Goal: Task Accomplishment & Management: Manage account settings

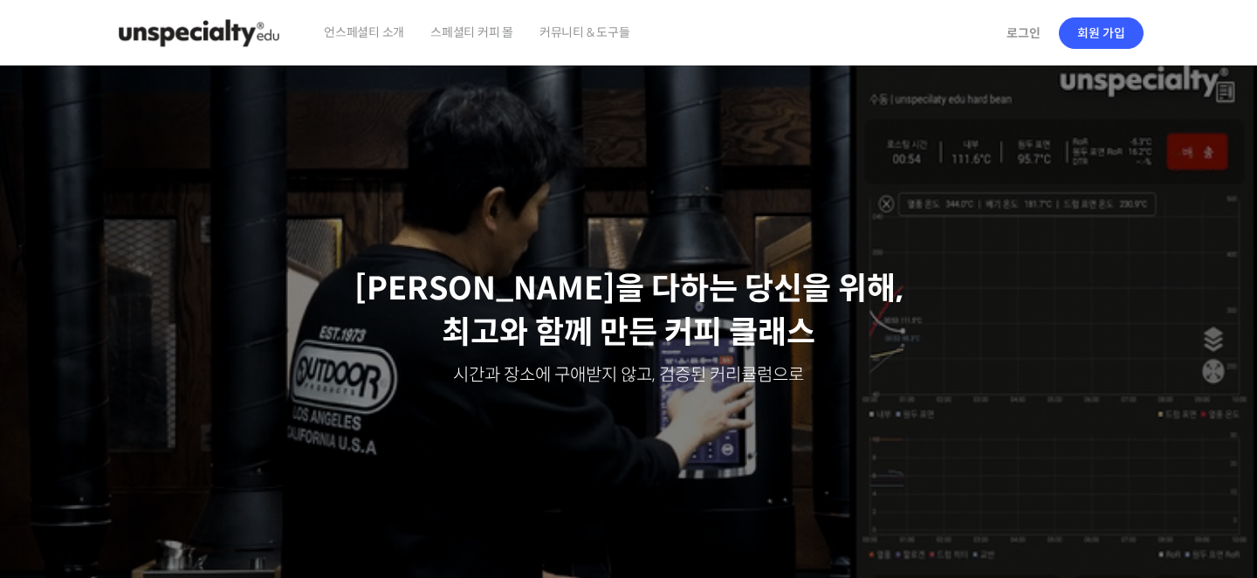
click at [1024, 35] on link "로그인" at bounding box center [1023, 33] width 55 height 40
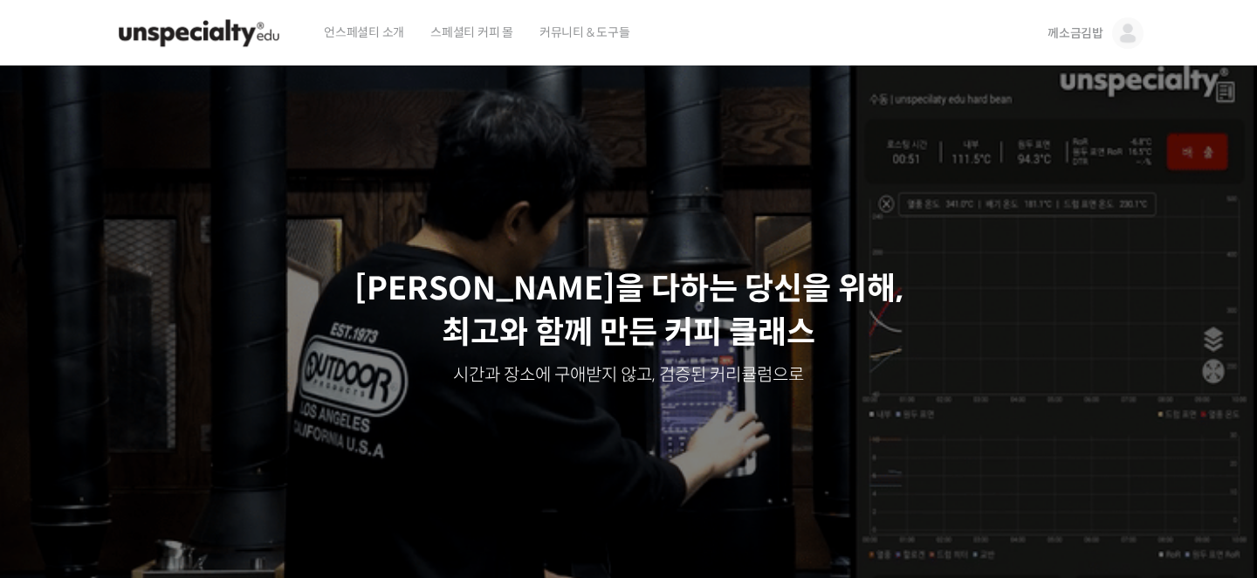
click at [1082, 27] on span "께소금김밥" at bounding box center [1075, 33] width 56 height 16
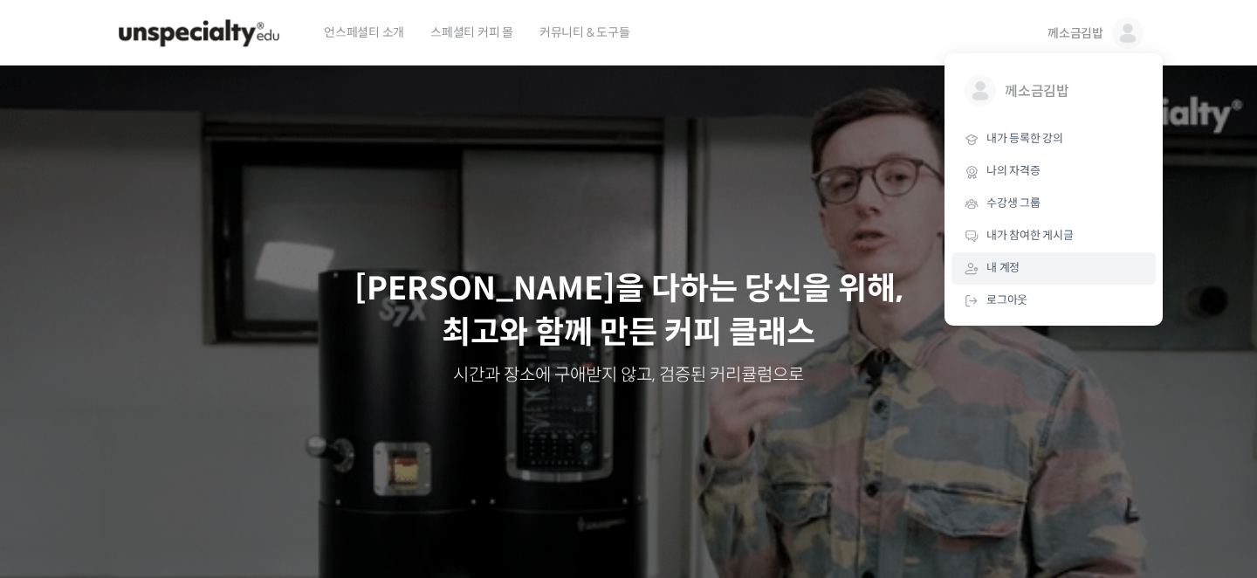
click at [1034, 282] on link "내 계정" at bounding box center [1053, 268] width 204 height 32
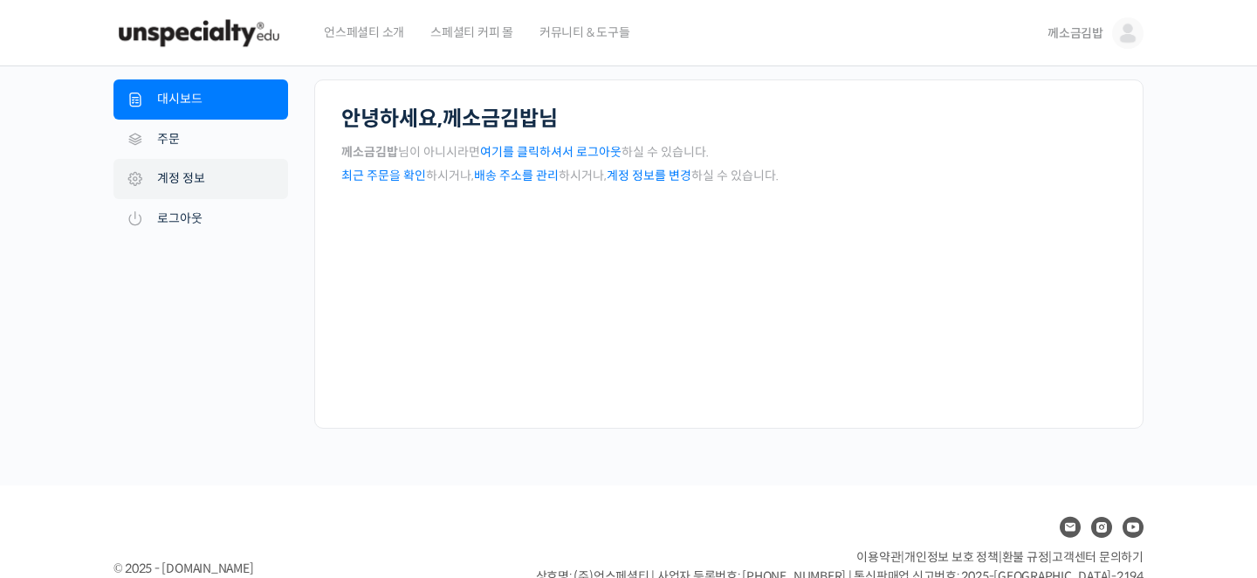
click at [225, 182] on link "계정 정보" at bounding box center [200, 179] width 175 height 40
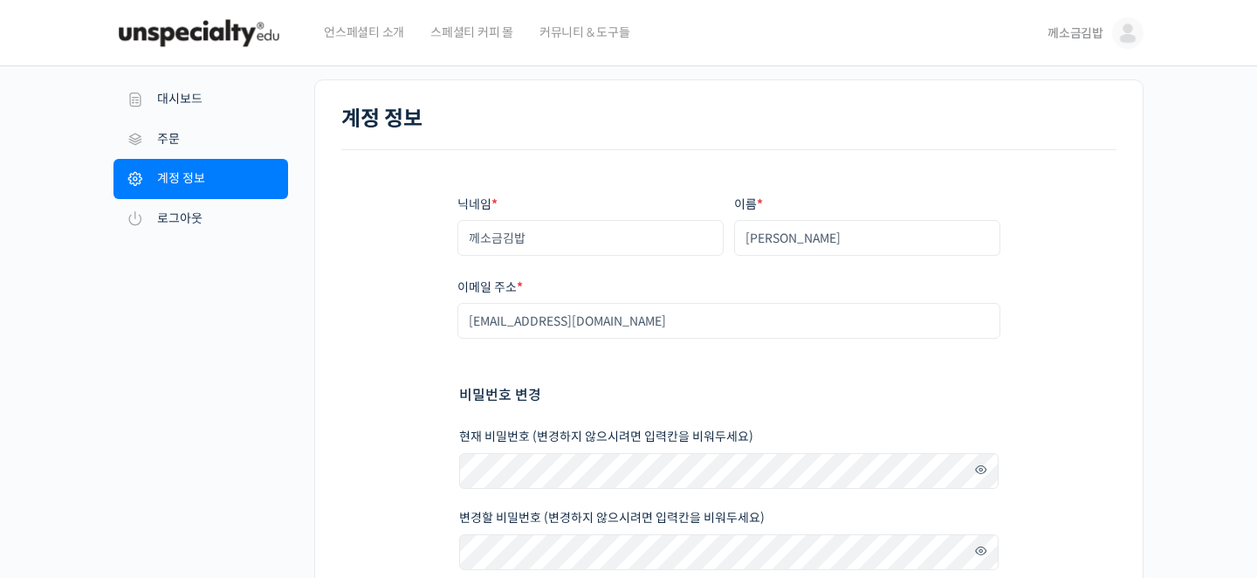
scroll to position [165, 0]
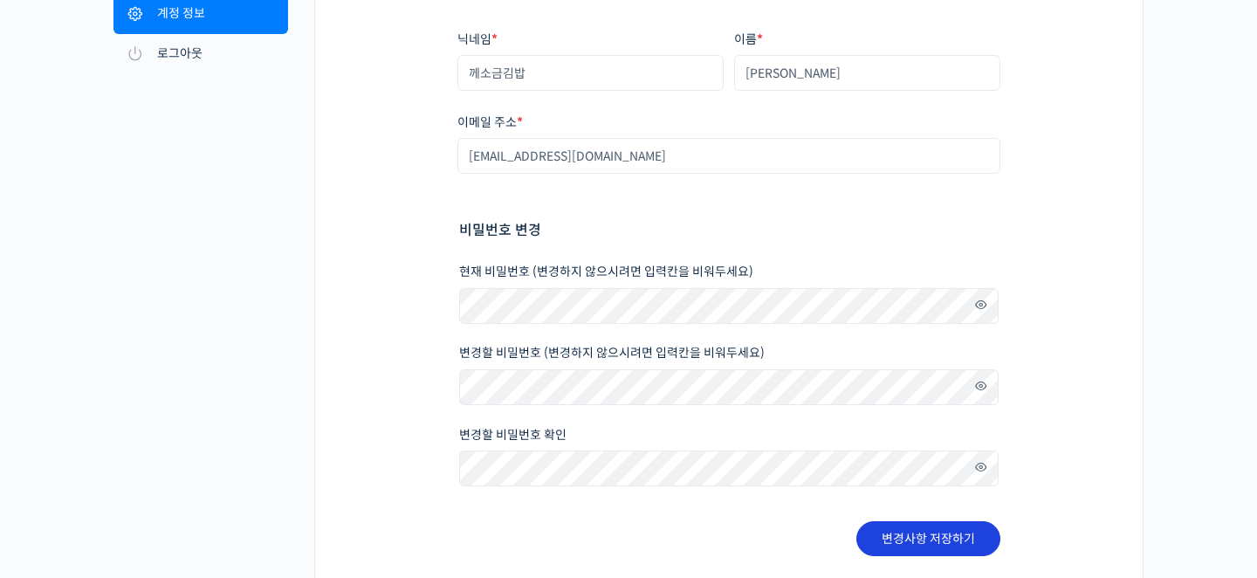
click at [897, 549] on button "변경사항 저장하기" at bounding box center [928, 538] width 144 height 35
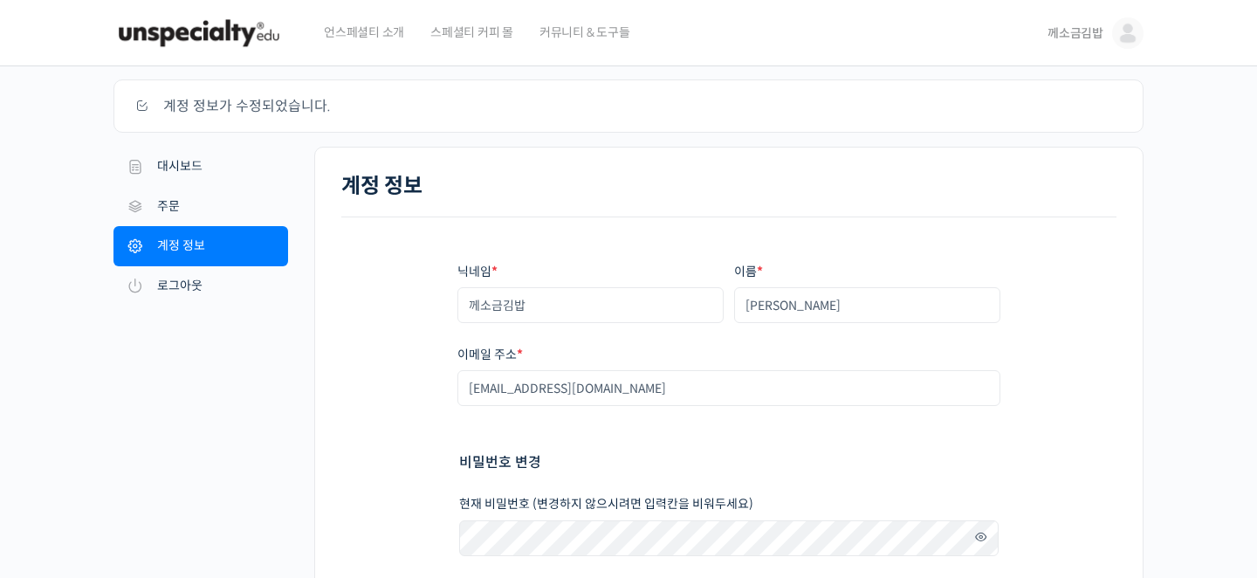
click at [1110, 46] on link "께소금김밥" at bounding box center [1095, 33] width 96 height 66
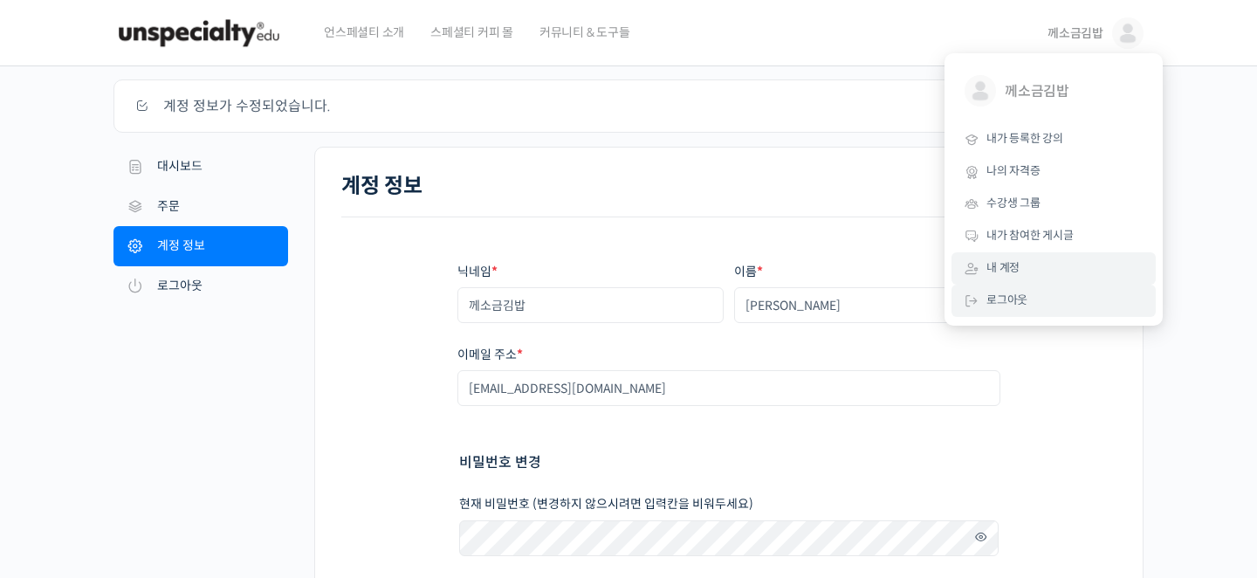
click at [1006, 305] on span "로그아웃" at bounding box center [1006, 299] width 41 height 15
